Goal: Task Accomplishment & Management: Manage account settings

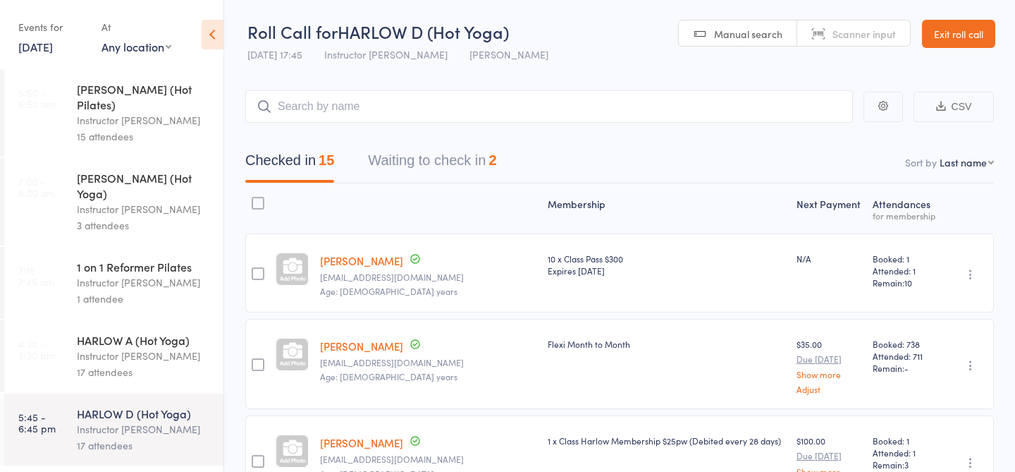
click at [459, 149] on button "Waiting to check in 2" at bounding box center [432, 163] width 128 height 37
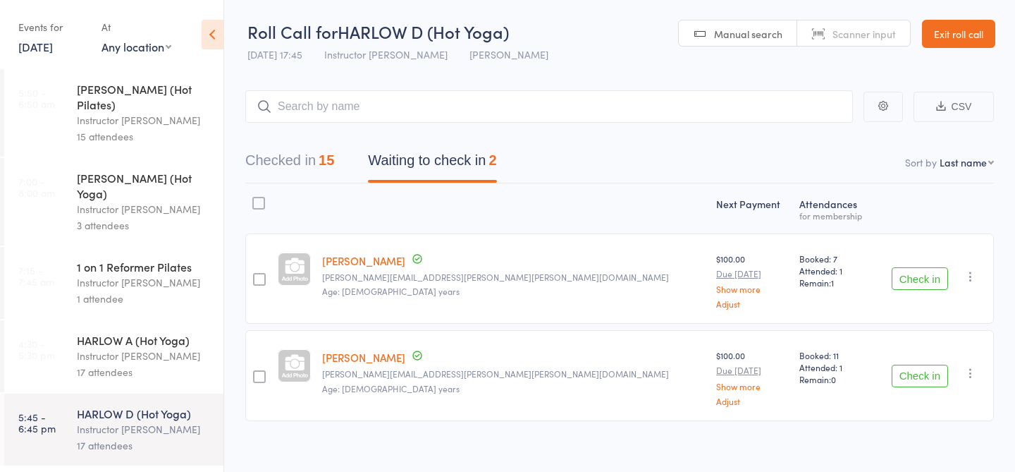
click at [291, 162] on button "Checked in 15" at bounding box center [289, 163] width 89 height 37
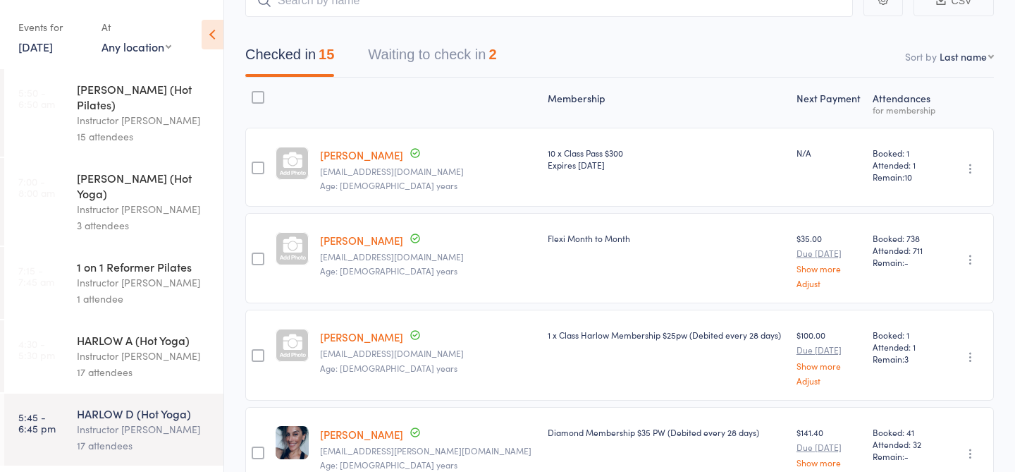
scroll to position [103, 0]
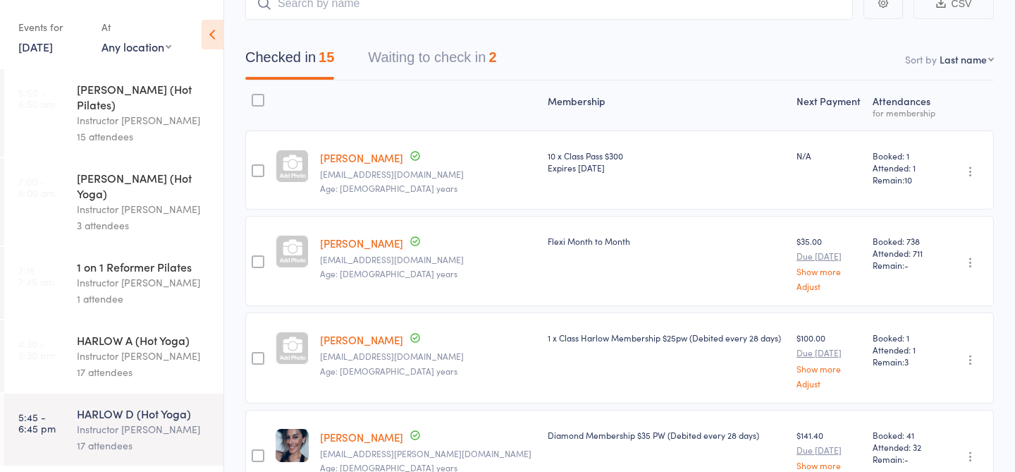
click at [369, 162] on link "[PERSON_NAME]" at bounding box center [361, 157] width 83 height 15
click at [112, 348] on div "Instructor [PERSON_NAME]" at bounding box center [144, 356] width 135 height 16
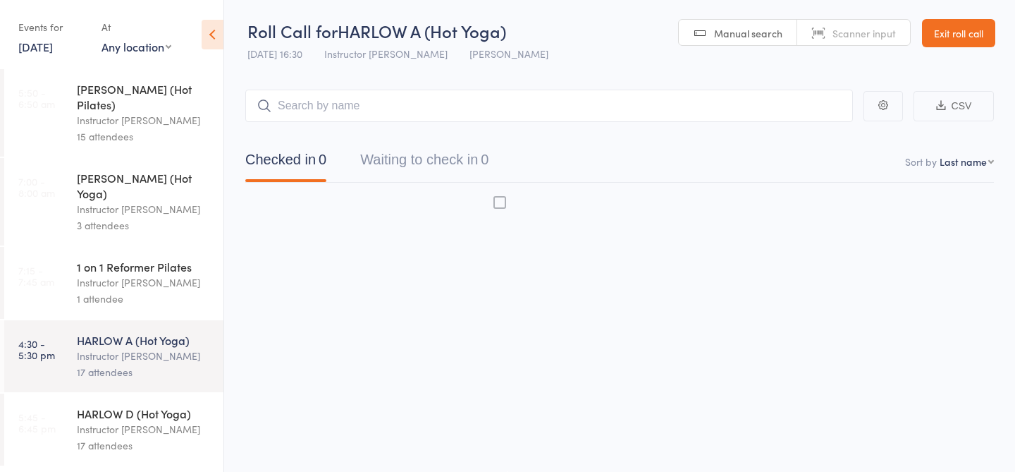
scroll to position [1, 0]
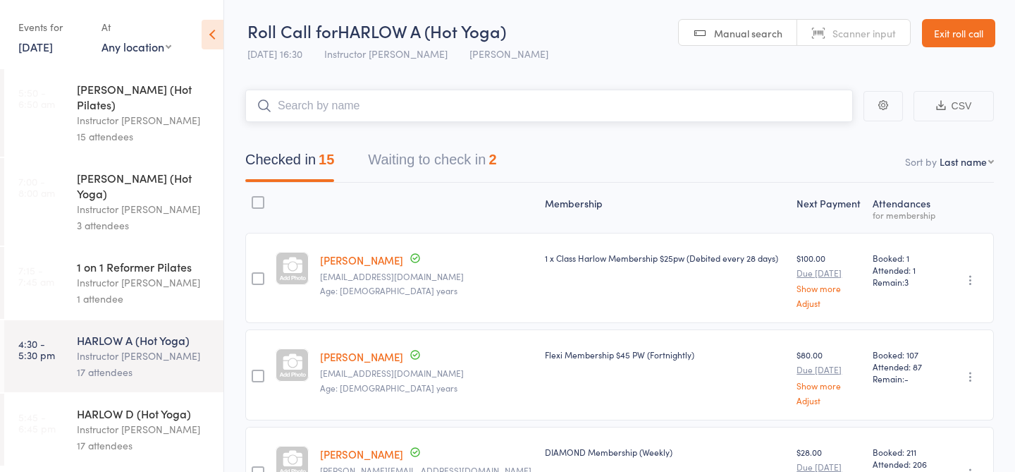
click at [431, 170] on button "Waiting to check in 2" at bounding box center [432, 163] width 128 height 37
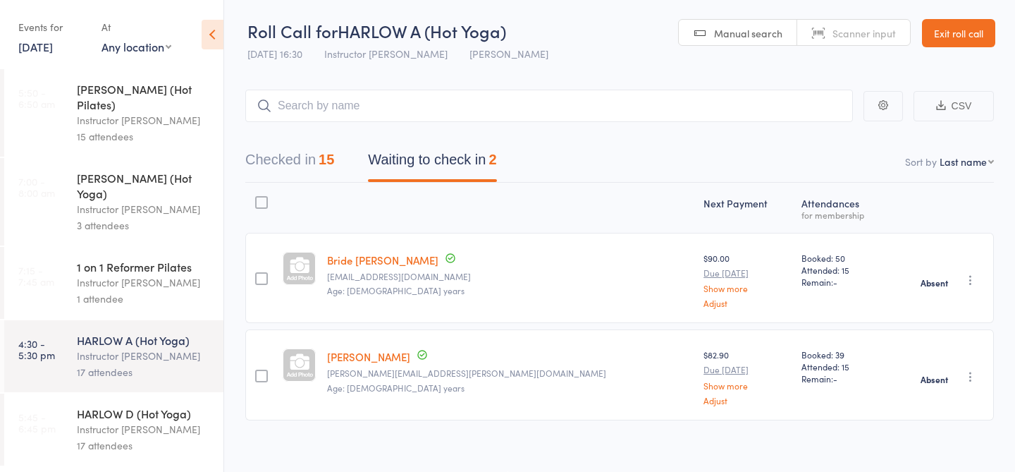
click at [163, 405] on div "HARLOW D (Hot Yoga)" at bounding box center [144, 413] width 135 height 16
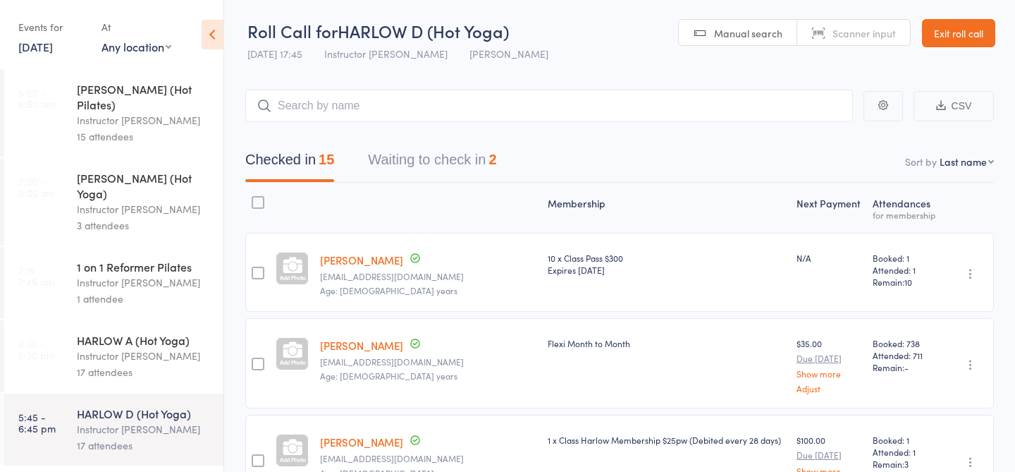
click at [169, 348] on div "Instructor [PERSON_NAME]" at bounding box center [144, 356] width 135 height 16
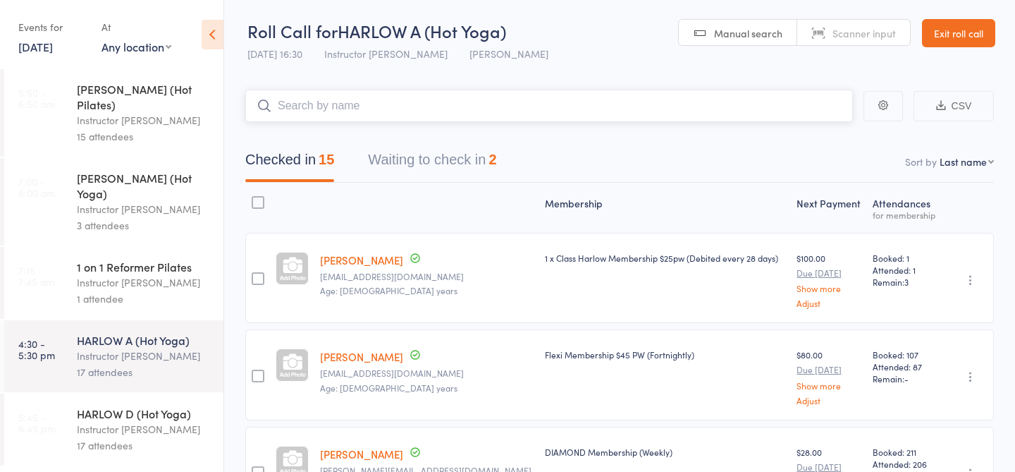
click at [429, 158] on button "Waiting to check in 2" at bounding box center [432, 163] width 128 height 37
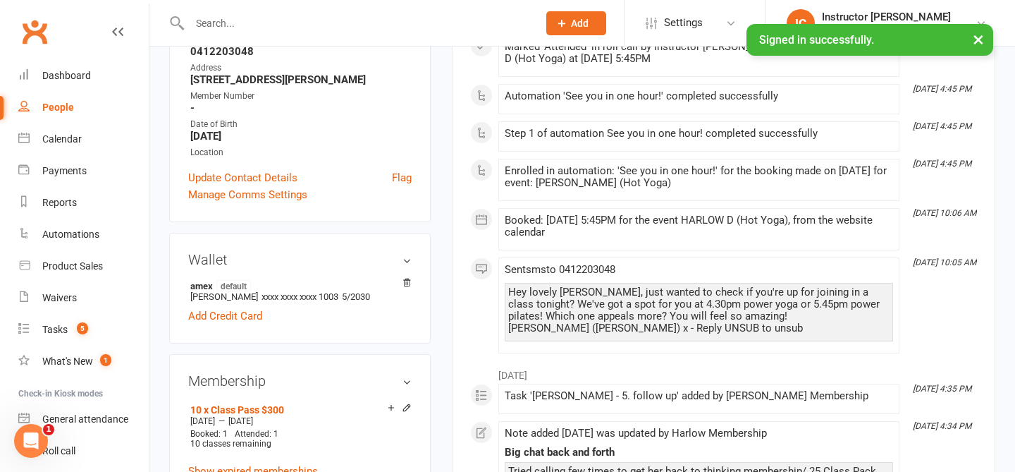
scroll to position [269, 0]
click at [248, 180] on link "Update Contact Details" at bounding box center [242, 178] width 109 height 17
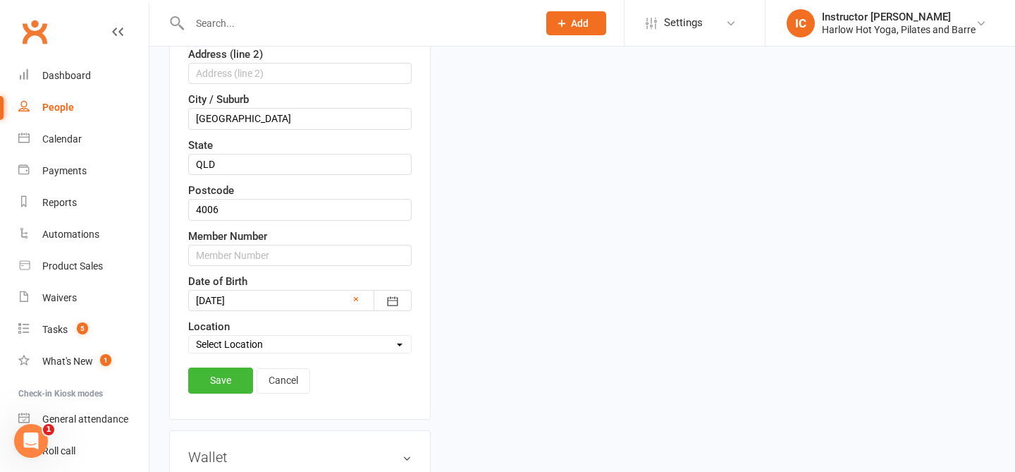
scroll to position [419, 0]
click at [272, 250] on input "text" at bounding box center [300, 253] width 224 height 21
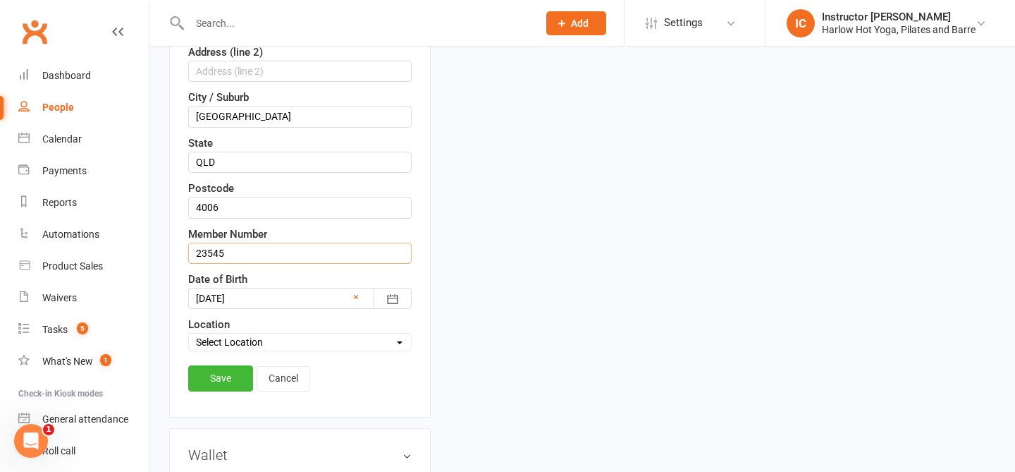
type input "23545"
click at [210, 370] on link "Save" at bounding box center [220, 377] width 65 height 25
